Goal: Navigation & Orientation: Understand site structure

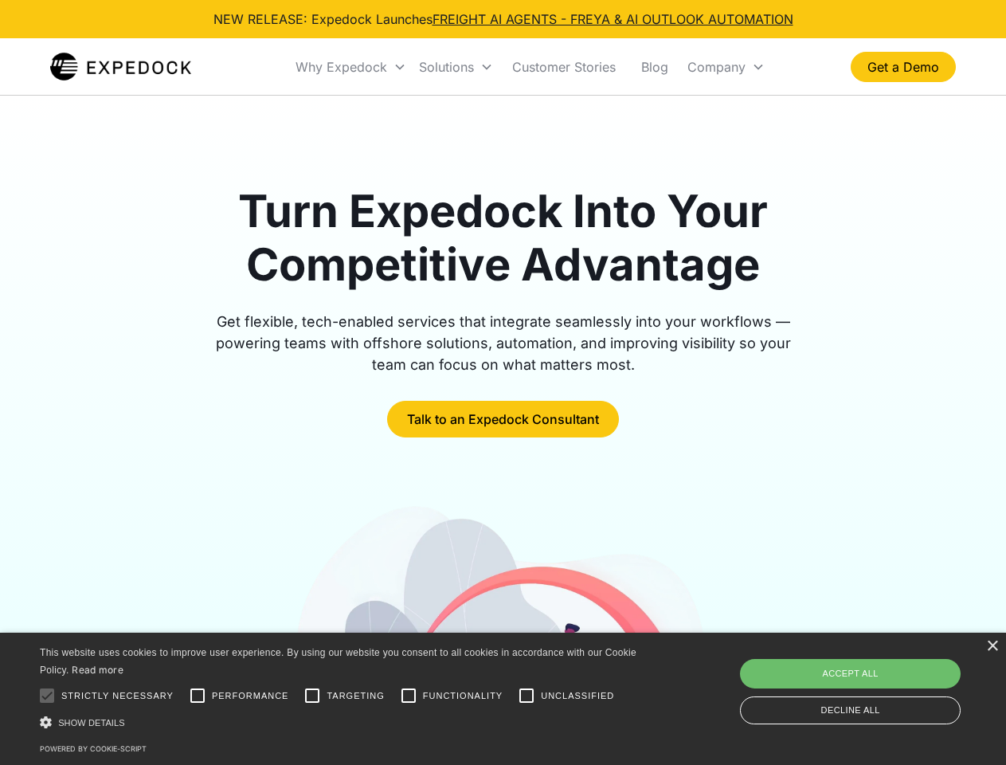
click at [351, 67] on div "Why Expedock" at bounding box center [342, 67] width 92 height 16
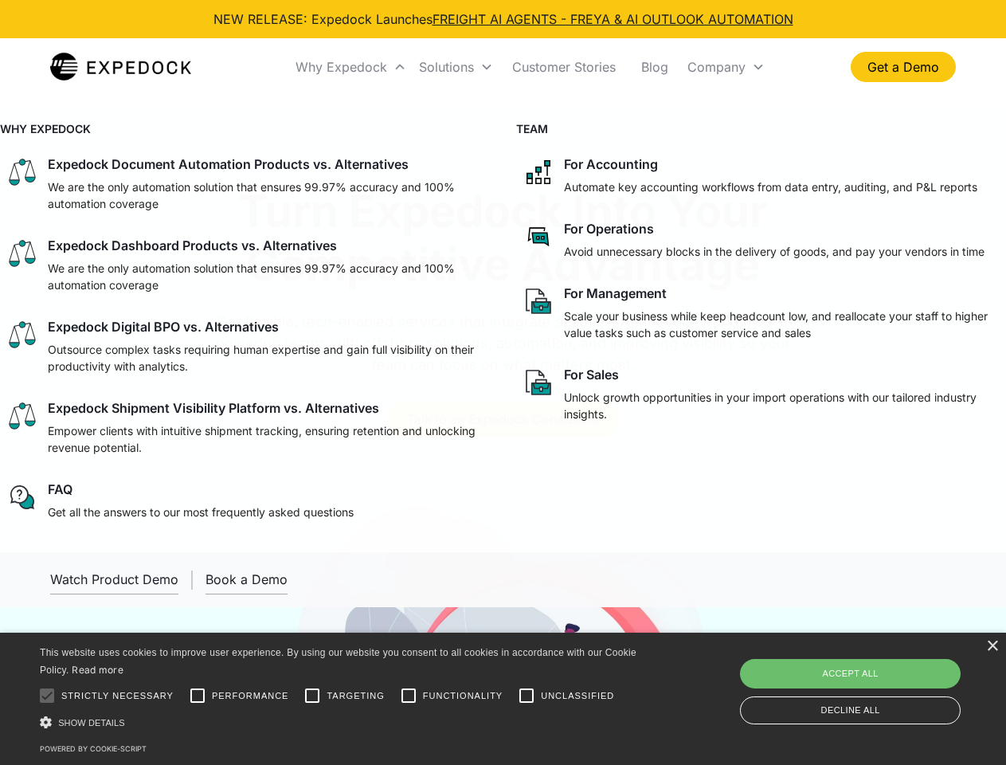
click at [456, 67] on div "Solutions" at bounding box center [446, 67] width 55 height 16
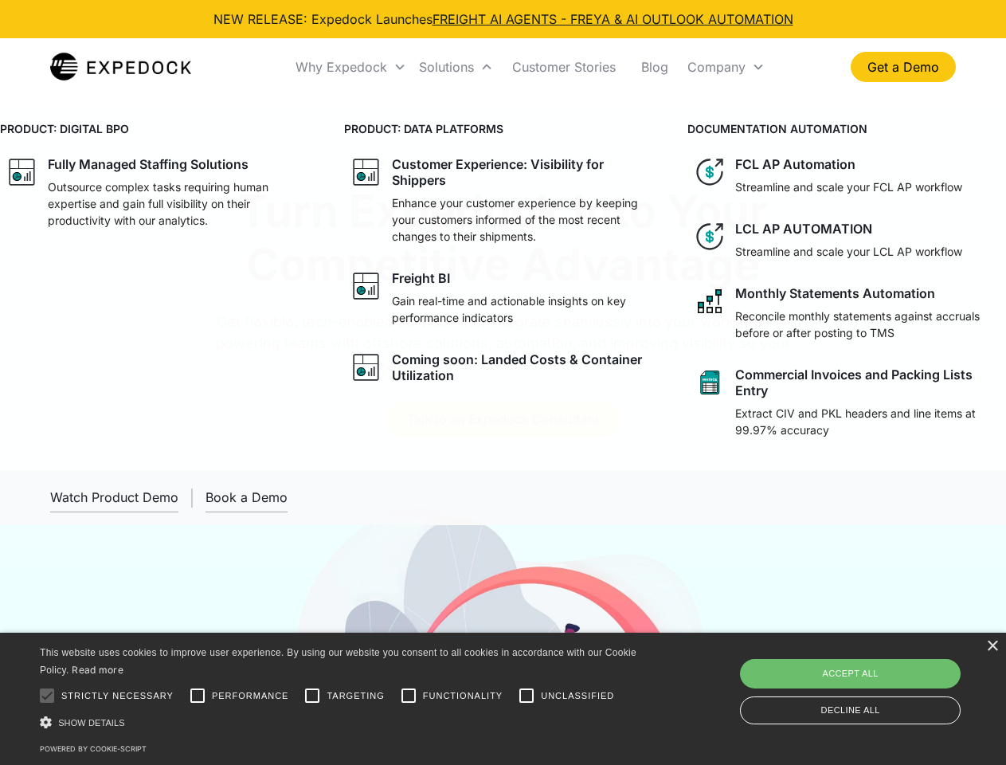
click at [726, 67] on div "Company" at bounding box center [716, 67] width 58 height 16
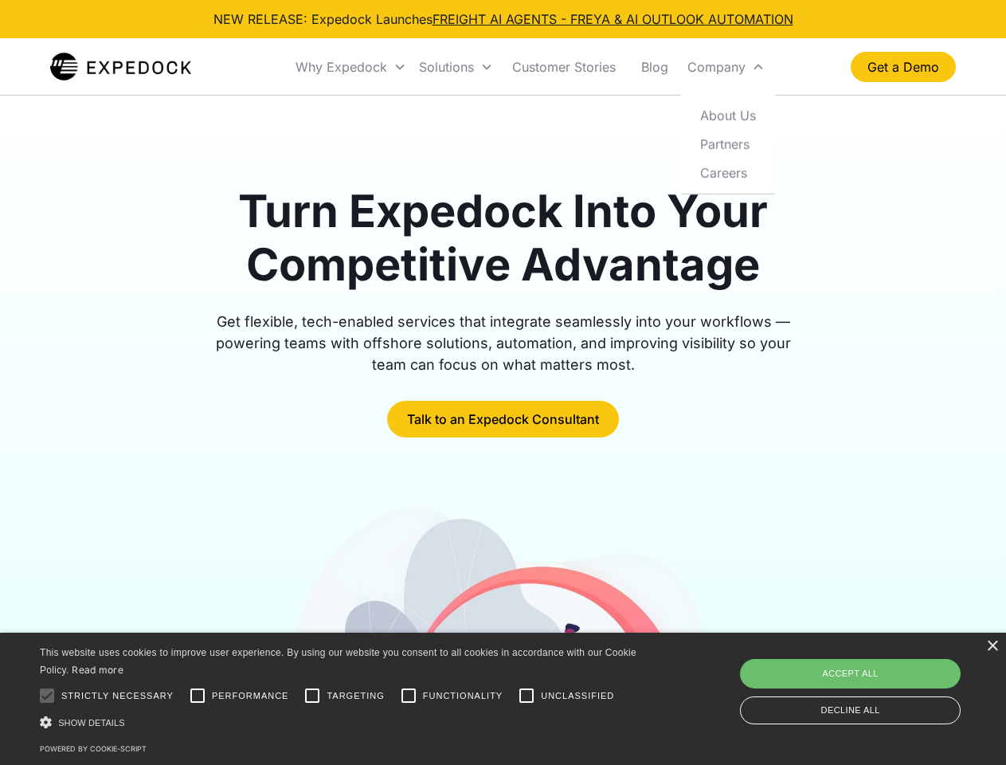
click at [47, 695] on div at bounding box center [47, 695] width 32 height 32
click at [198, 695] on input "Performance" at bounding box center [198, 695] width 32 height 32
checkbox input "true"
click at [312, 695] on input "Targeting" at bounding box center [312, 695] width 32 height 32
checkbox input "true"
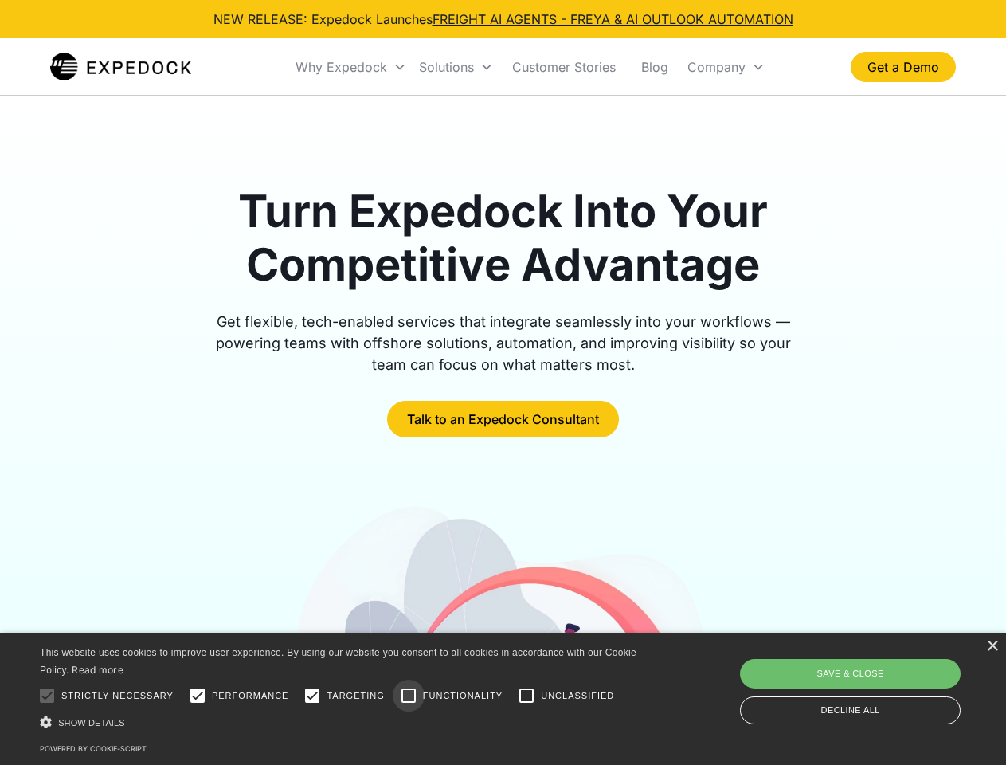
click at [409, 695] on input "Functionality" at bounding box center [409, 695] width 32 height 32
checkbox input "true"
click at [527, 695] on input "Unclassified" at bounding box center [527, 695] width 32 height 32
checkbox input "true"
click at [341, 722] on div "Show details Hide details" at bounding box center [341, 722] width 602 height 17
